Goal: Information Seeking & Learning: Learn about a topic

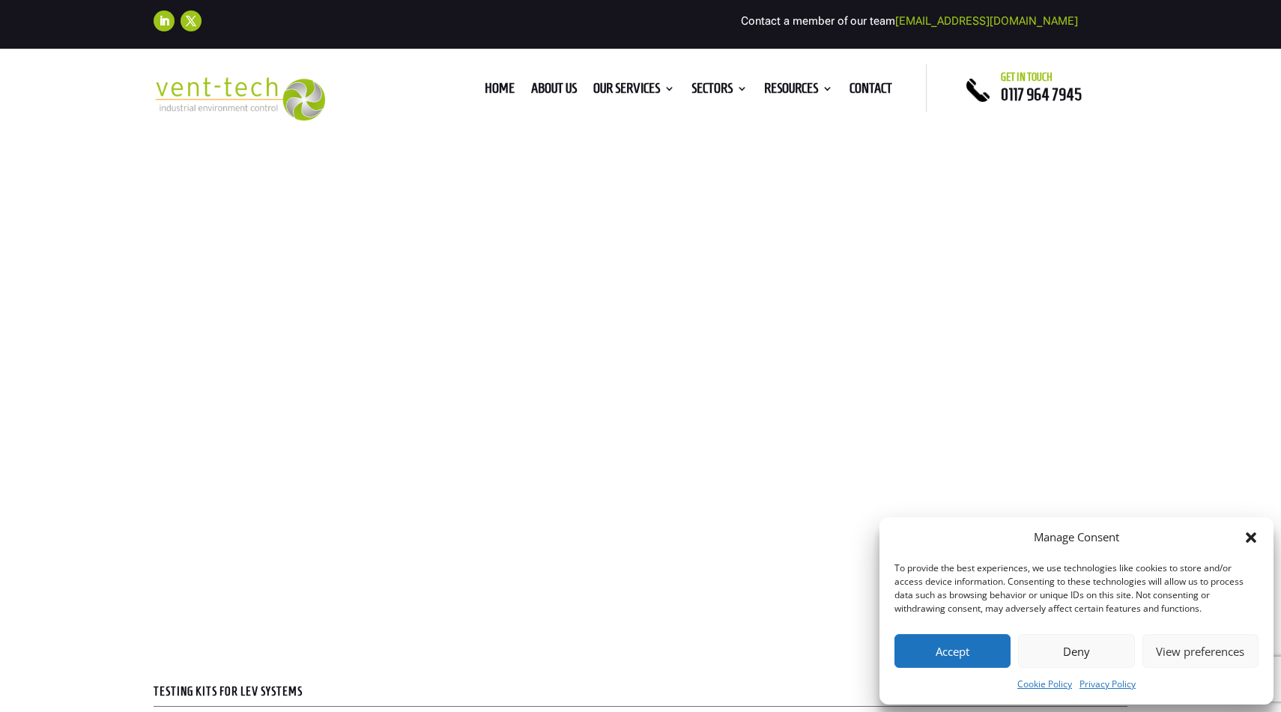
click at [941, 649] on button "Accept" at bounding box center [952, 651] width 116 height 34
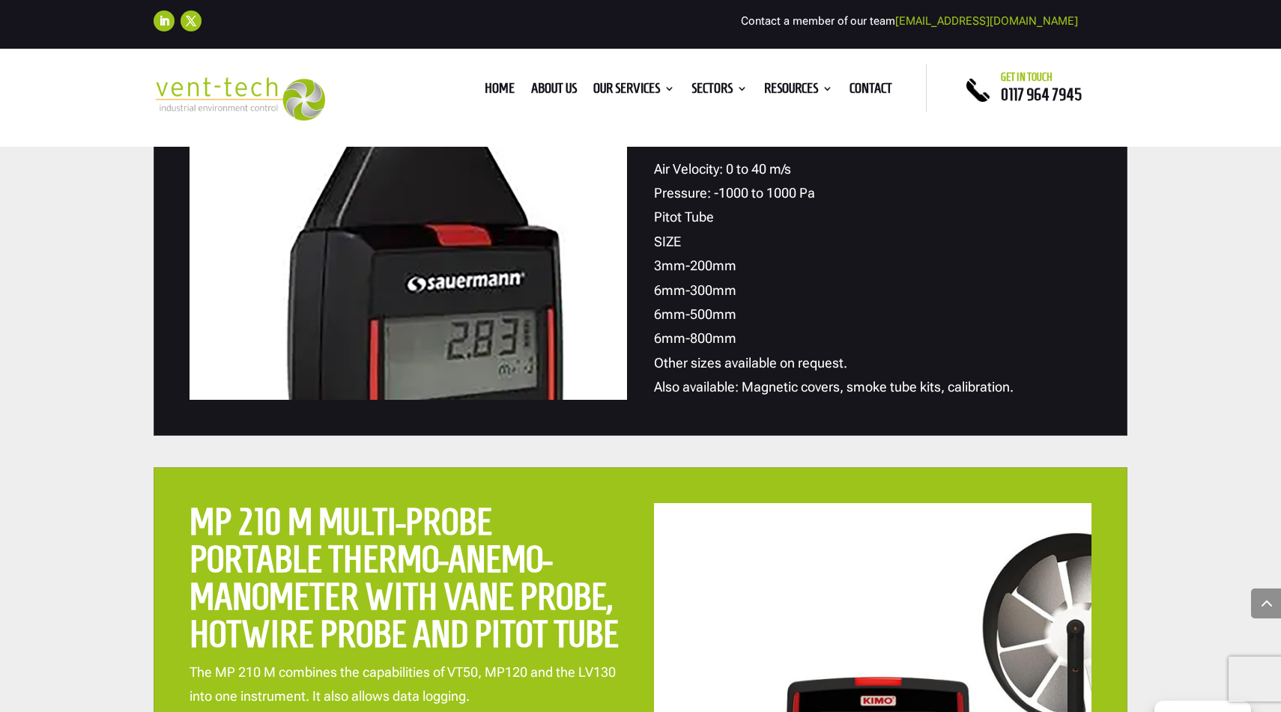
scroll to position [2868, 0]
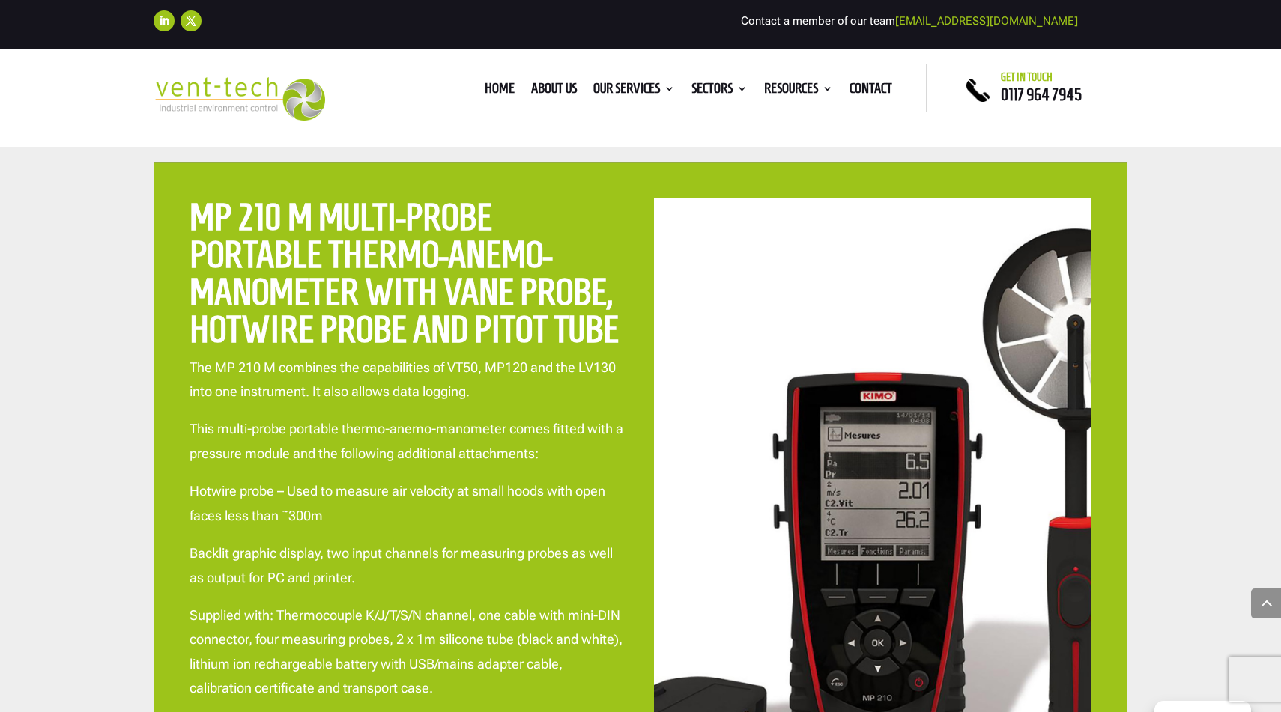
scroll to position [3098, 0]
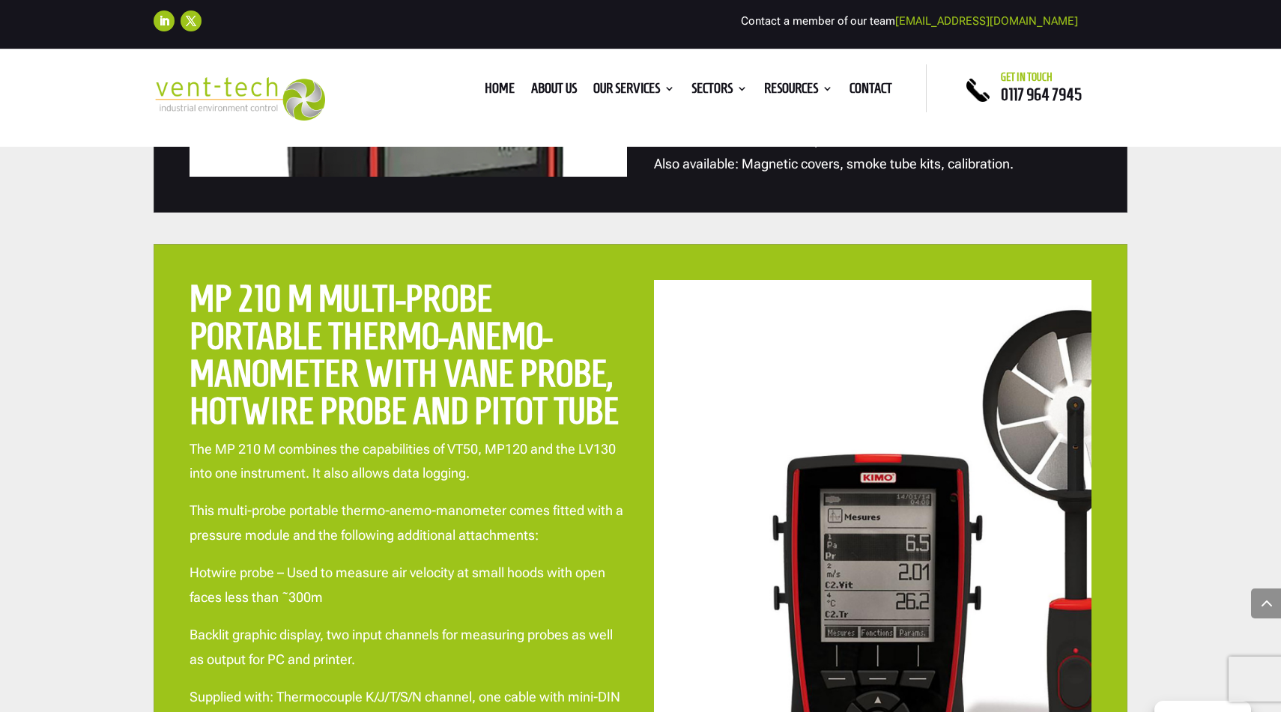
click at [592, 291] on h2 "MP 210 M Multi-probe portable thermo-anemo-manometer with Vane probe, Hotwire p…" at bounding box center [407, 358] width 437 height 157
click at [789, 553] on div at bounding box center [872, 598] width 437 height 637
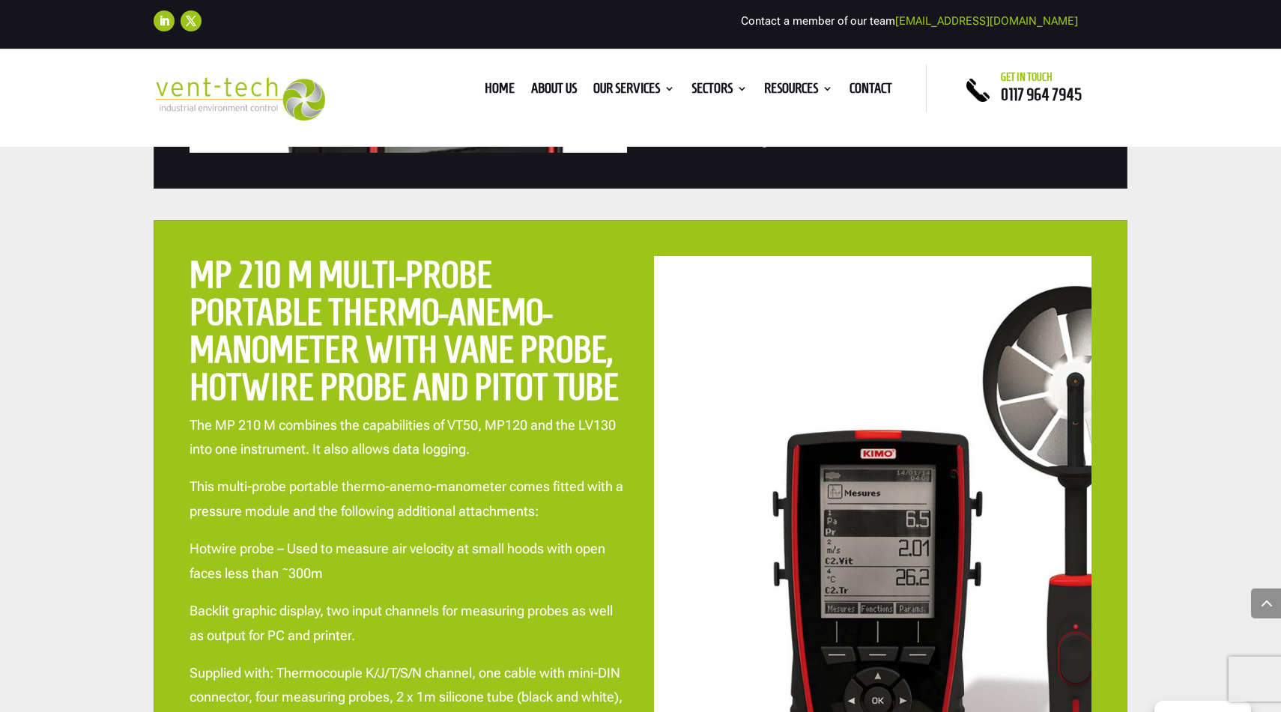
scroll to position [3106, 0]
